Goal: Navigation & Orientation: Understand site structure

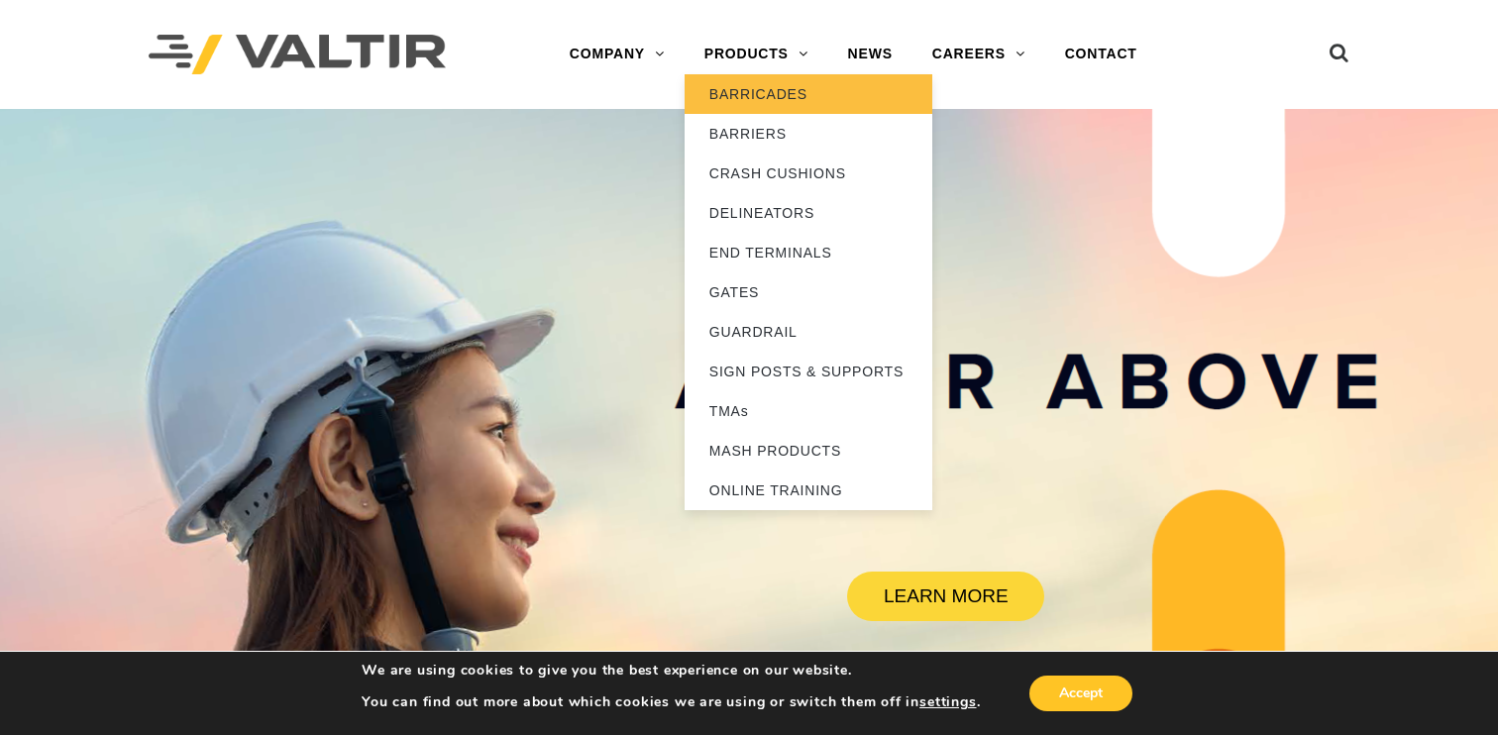
click at [740, 89] on link "BARRICADES" at bounding box center [809, 94] width 248 height 40
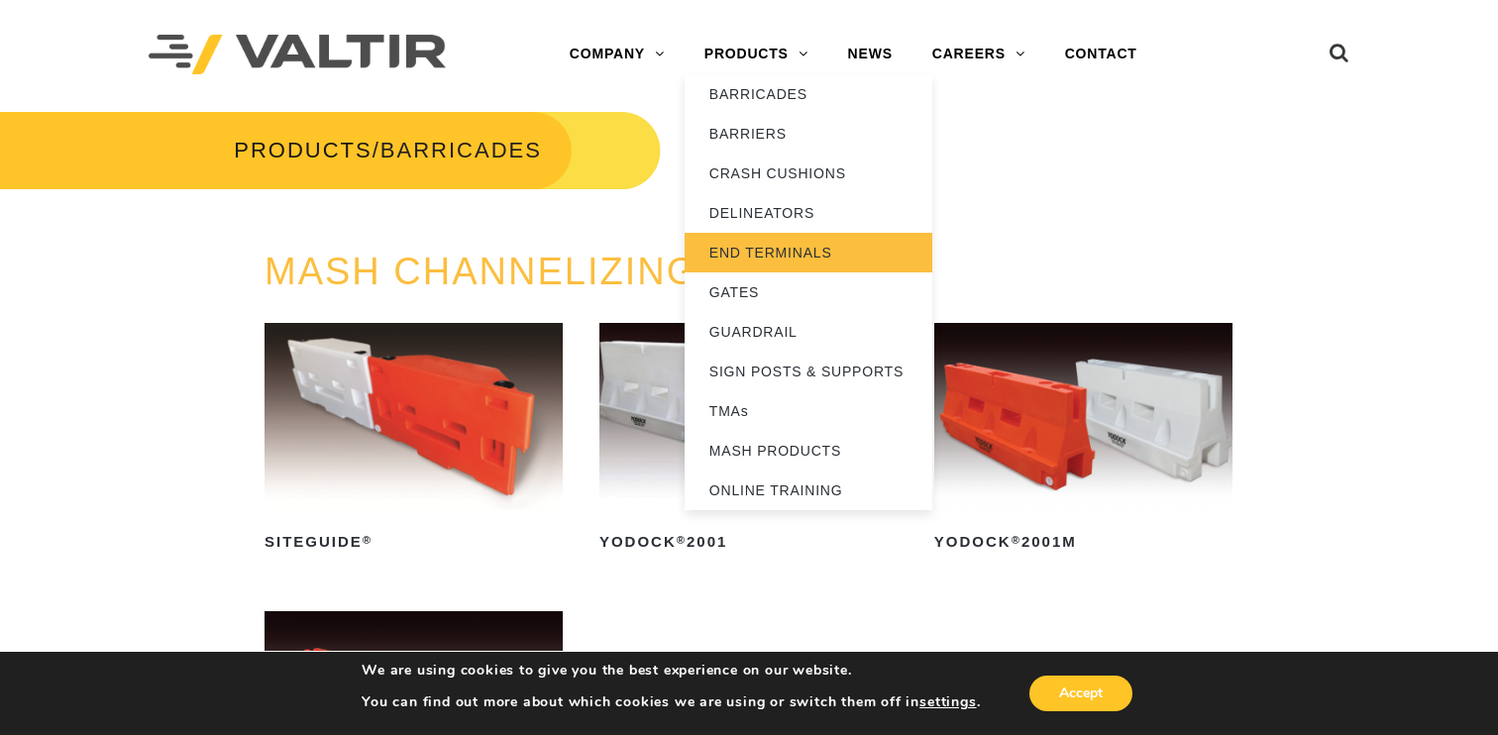
click at [779, 255] on link "END TERMINALS" at bounding box center [809, 253] width 248 height 40
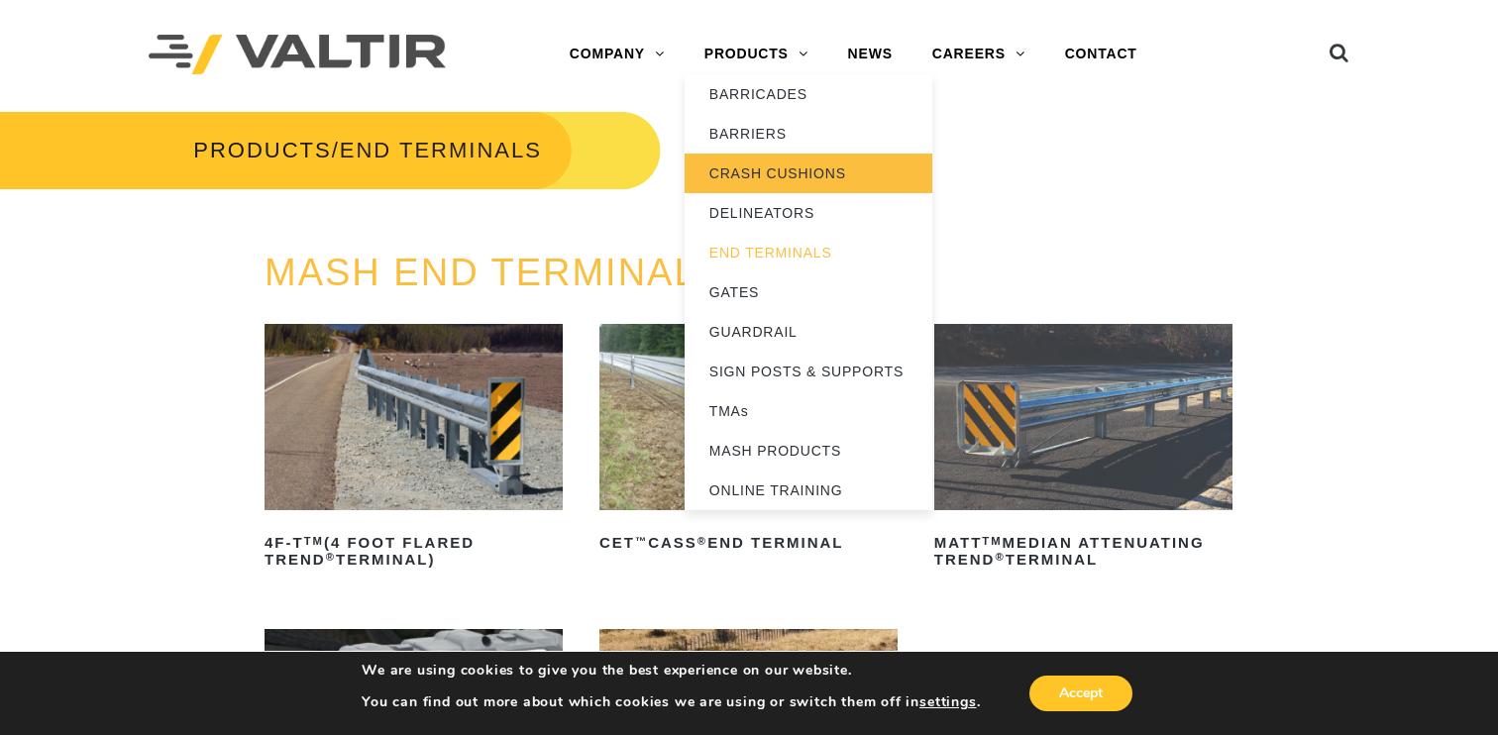
click at [763, 185] on link "CRASH CUSHIONS" at bounding box center [809, 174] width 248 height 40
